Goal: Transaction & Acquisition: Book appointment/travel/reservation

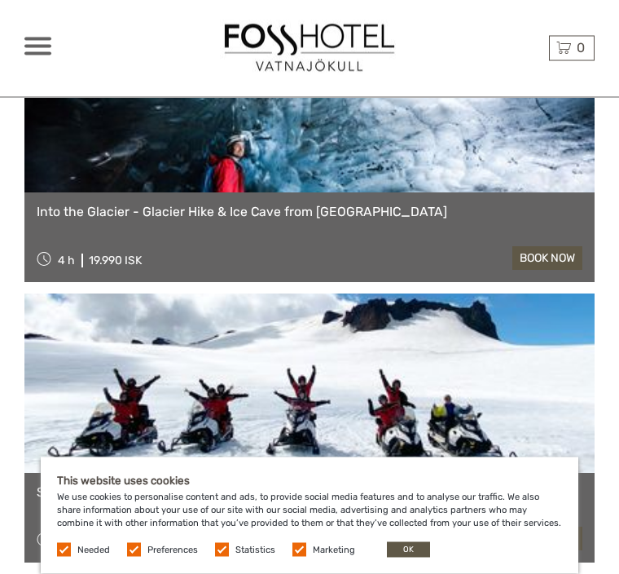
scroll to position [310, 0]
click at [407, 557] on button "OK" at bounding box center [408, 549] width 43 height 15
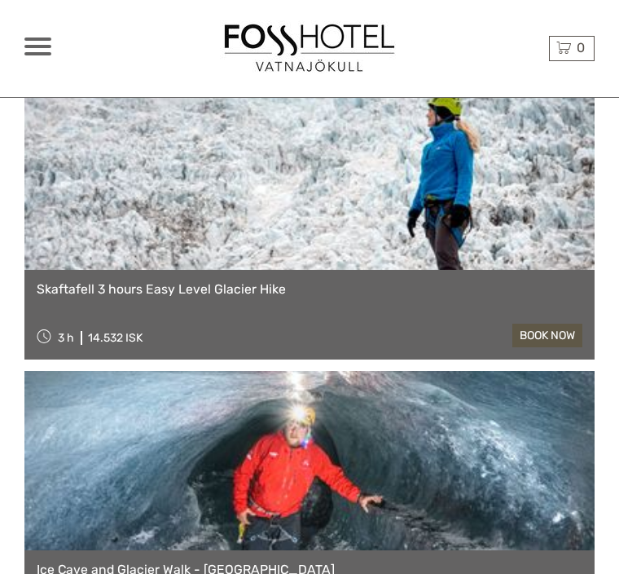
scroll to position [3011, 0]
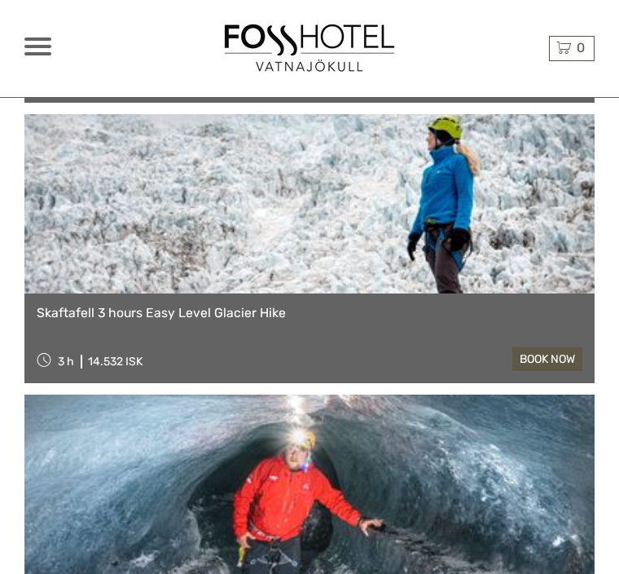
click at [556, 358] on link "book now" at bounding box center [547, 359] width 70 height 24
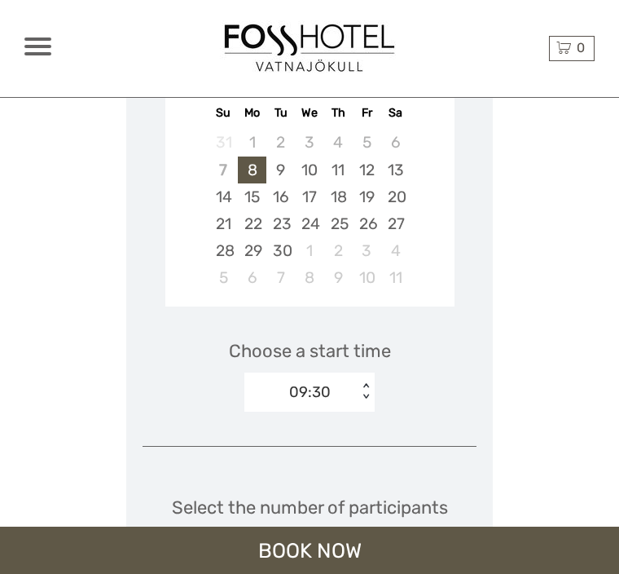
scroll to position [2213, 0]
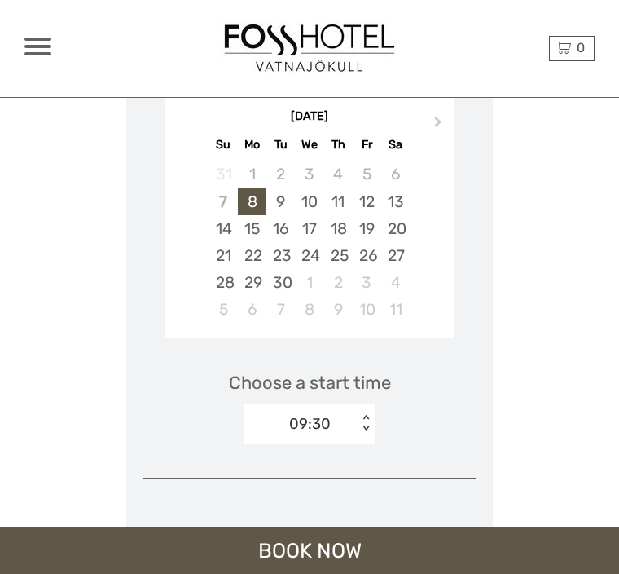
click at [292, 197] on div "9" at bounding box center [280, 201] width 29 height 27
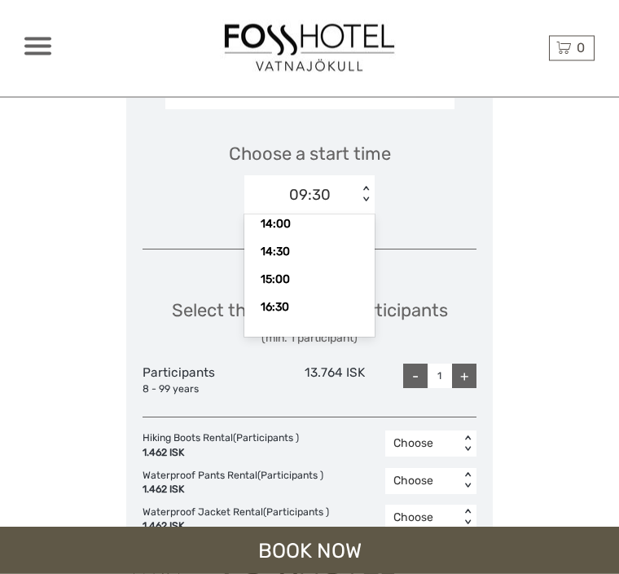
scroll to position [2429, 0]
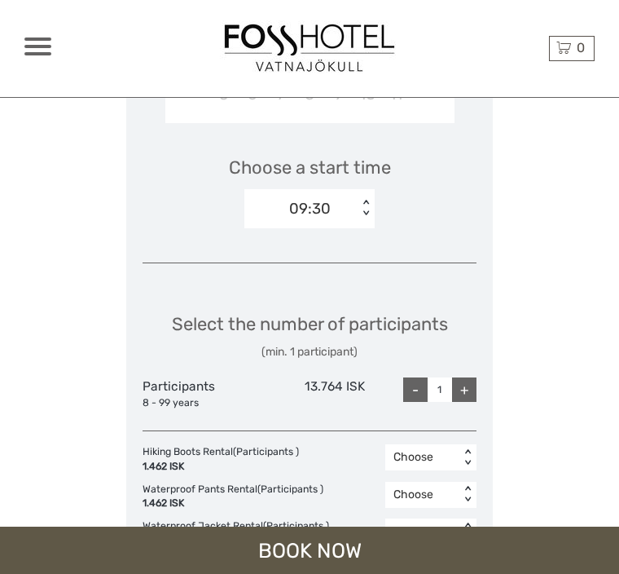
click at [535, 455] on div "Choose Date of Travel Next Month September 2025 Su Mo Tu We Th Fr Sa 31 1 2 3 4…" at bounding box center [309, 340] width 570 height 1080
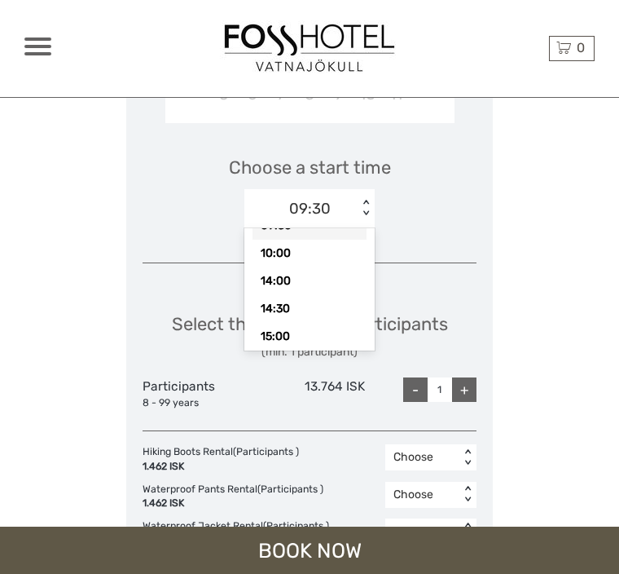
scroll to position [33, 0]
click at [288, 294] on div "14:30" at bounding box center [310, 308] width 114 height 28
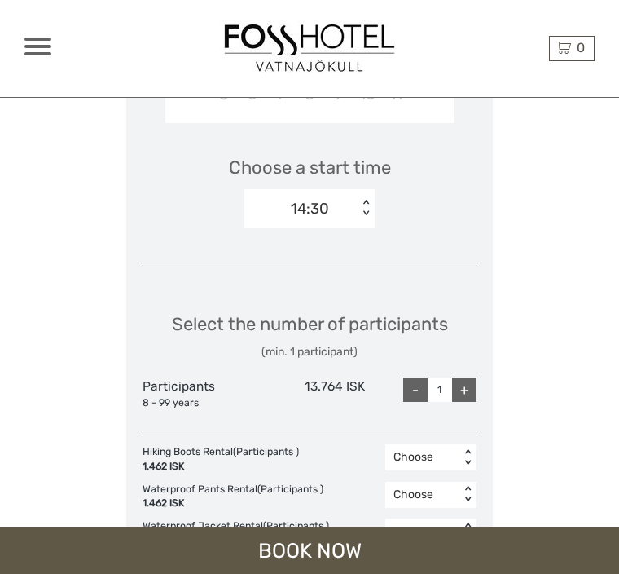
click at [468, 377] on div "+" at bounding box center [464, 389] width 24 height 24
type input "2"
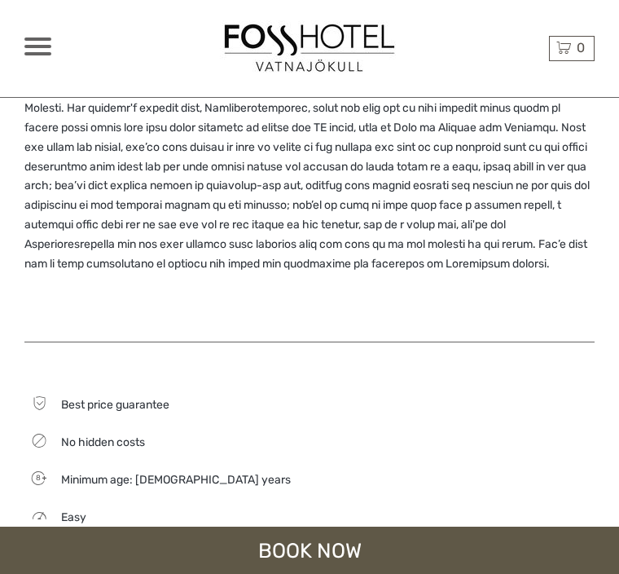
scroll to position [738, 0]
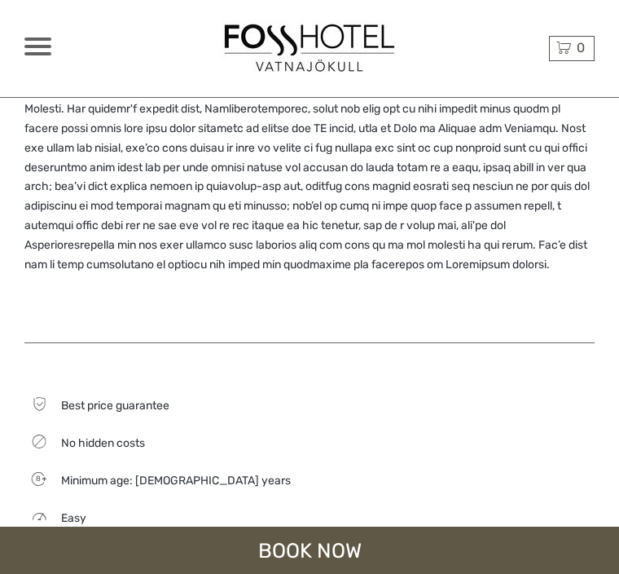
click at [47, 46] on span at bounding box center [37, 46] width 27 height 3
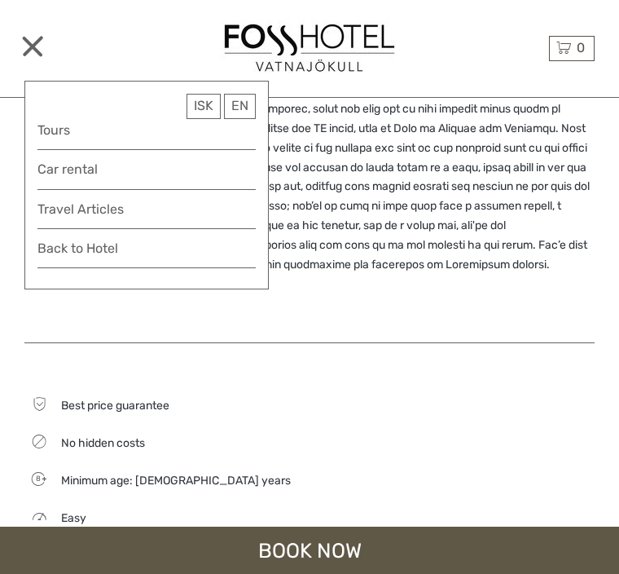
click at [89, 252] on link "Back to Hotel" at bounding box center [146, 252] width 218 height 31
